Goal: Obtain resource: Obtain resource

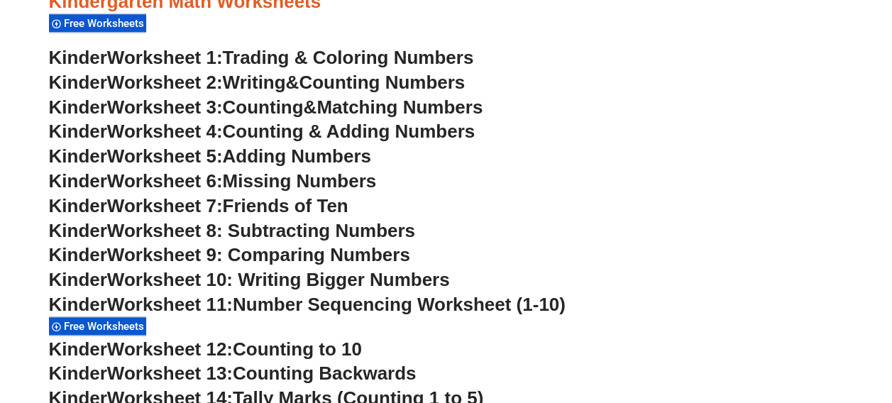
click at [405, 46] on h3 "Kinder Worksheet 1: Trading & Coloring Numbers" at bounding box center [446, 58] width 795 height 24
click at [396, 53] on span "Trading & Coloring Numbers" at bounding box center [348, 57] width 251 height 21
click at [311, 208] on span "Friends of Ten" at bounding box center [286, 205] width 126 height 21
click at [288, 235] on span "Worksheet 8: Subtracting Numbers" at bounding box center [261, 230] width 308 height 21
click at [311, 247] on span "Worksheet 9: Comparing Numbers" at bounding box center [258, 254] width 303 height 21
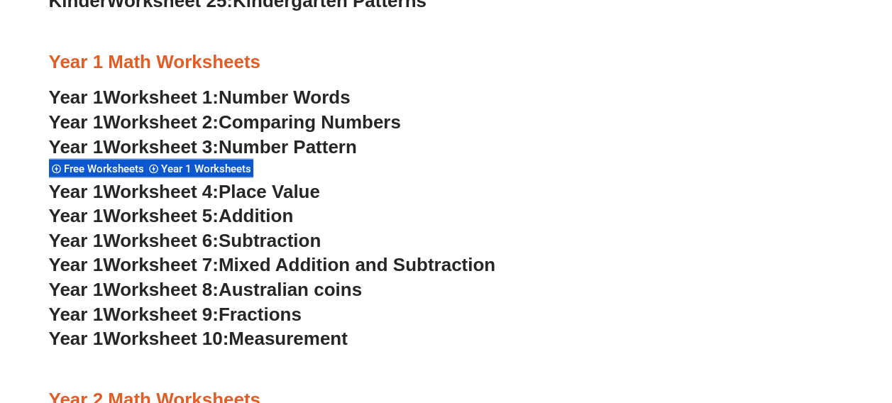
scroll to position [1341, 0]
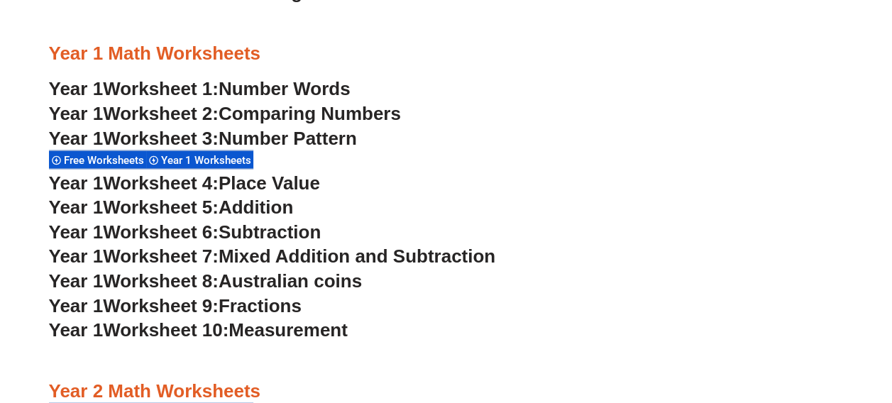
click at [325, 219] on h3 "Year 1 Worksheet 5: Addition" at bounding box center [446, 208] width 795 height 24
click at [420, 247] on span "Mixed Addition and Subtraction" at bounding box center [357, 256] width 277 height 21
click at [290, 283] on span "Australian coins" at bounding box center [290, 280] width 143 height 21
click at [291, 339] on span "Measurement" at bounding box center [288, 329] width 119 height 21
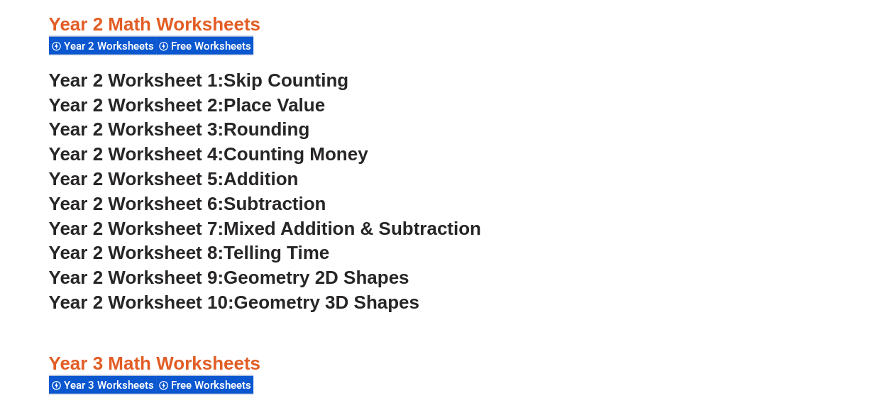
scroll to position [1697, 0]
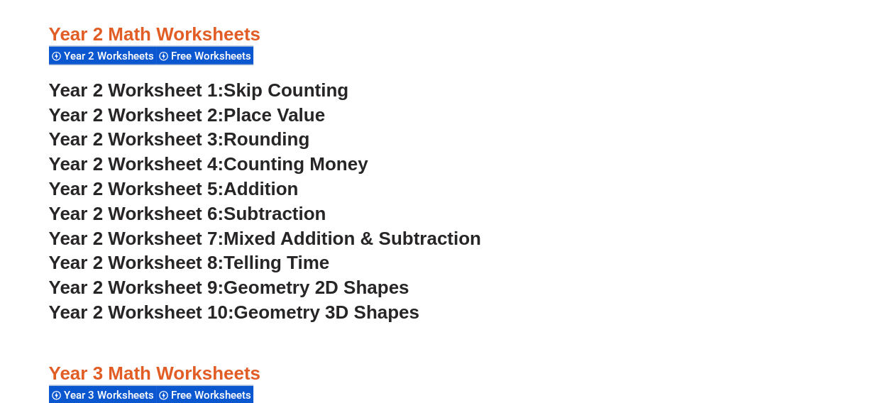
click at [267, 115] on span "Place Value" at bounding box center [274, 114] width 101 height 21
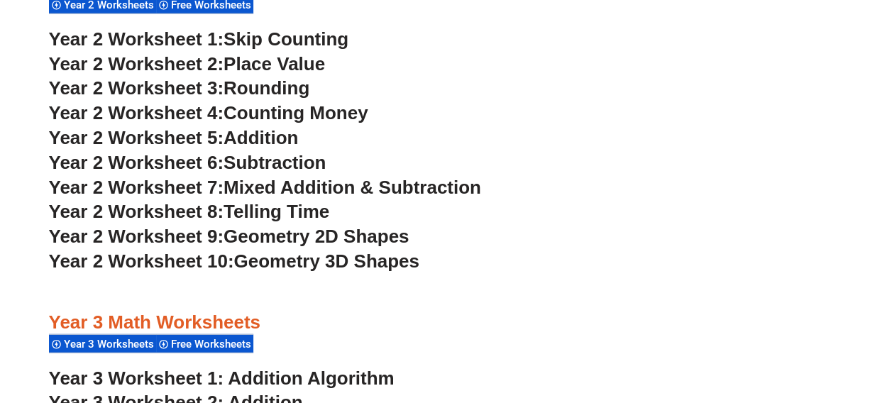
scroll to position [1749, 0]
click at [278, 91] on span "Rounding" at bounding box center [267, 87] width 86 height 21
click at [294, 216] on span "Telling Time" at bounding box center [277, 211] width 106 height 21
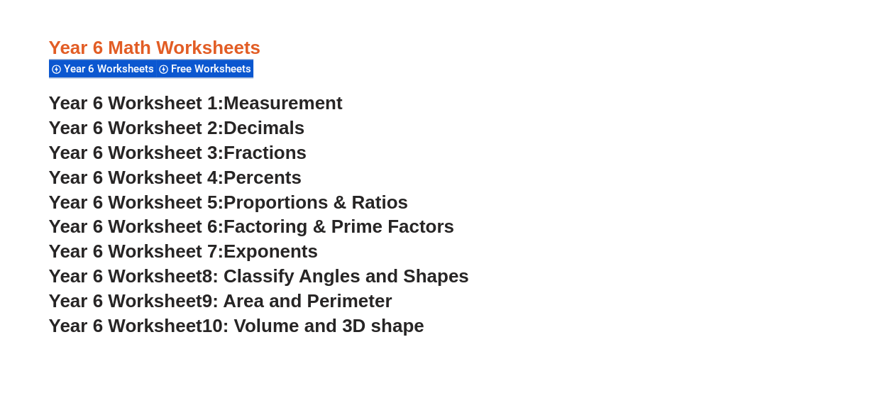
scroll to position [3262, 0]
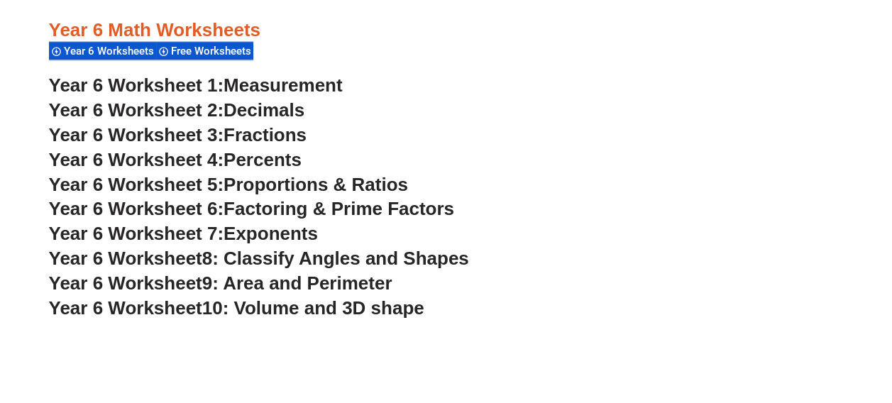
click at [365, 285] on span "9: Area and Perimeter" at bounding box center [297, 283] width 190 height 21
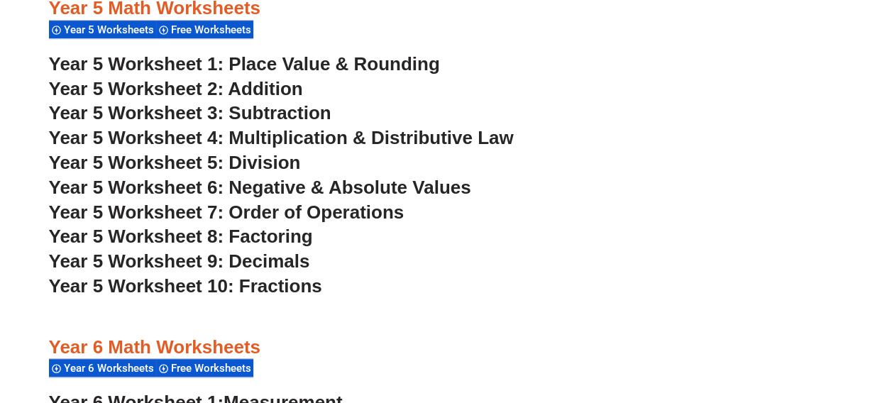
scroll to position [2944, 0]
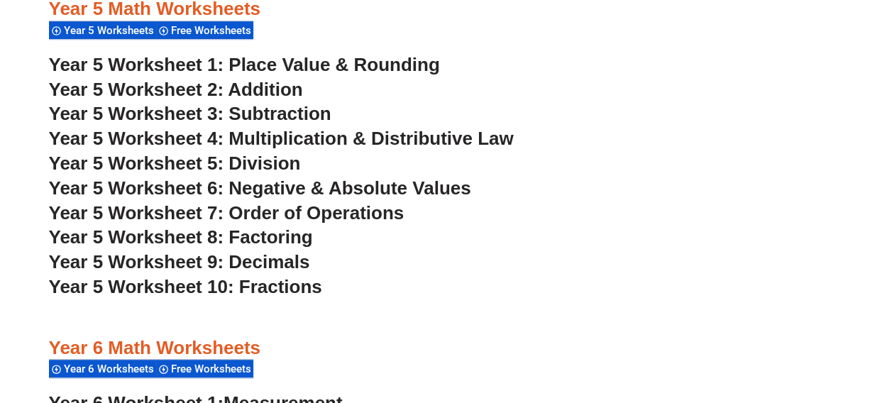
click at [251, 163] on span "Year 5 Worksheet 5: Division" at bounding box center [175, 163] width 252 height 21
